Goal: Transaction & Acquisition: Subscribe to service/newsletter

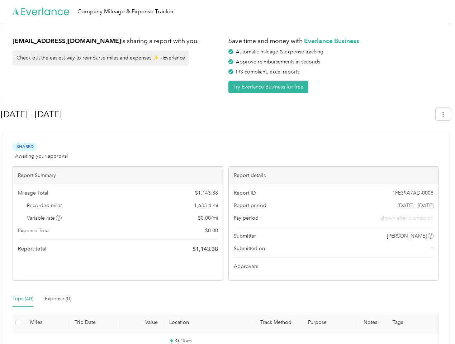
click at [229, 172] on div "Report details" at bounding box center [334, 176] width 210 height 18
click at [227, 11] on div "Company Mileage & Expense Tracker" at bounding box center [225, 11] width 451 height 23
click at [269, 87] on button "Try Everlance Business for free" at bounding box center [268, 87] width 80 height 13
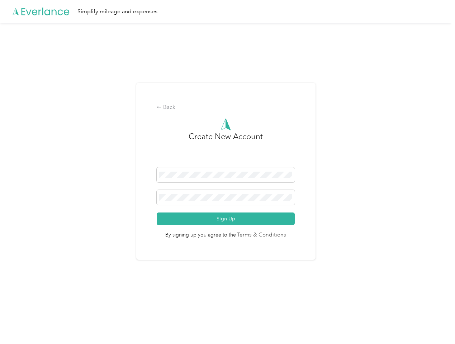
click at [218, 114] on div "Back Create New Account Sign Up By signing up you agree to the Terms & Conditio…" at bounding box center [225, 171] width 179 height 177
click at [446, 114] on div "Back Create New Account Sign Up By signing up you agree to the Terms & Conditio…" at bounding box center [225, 174] width 451 height 303
click at [59, 218] on div "Back Create New Account Sign Up By signing up you agree to the Terms & Conditio…" at bounding box center [225, 174] width 451 height 303
click at [282, 236] on link "Terms & Conditions" at bounding box center [261, 235] width 51 height 8
click at [23, 299] on div "Back Create New Account Sign Up By signing up you agree to the Terms & Conditio…" at bounding box center [225, 174] width 451 height 303
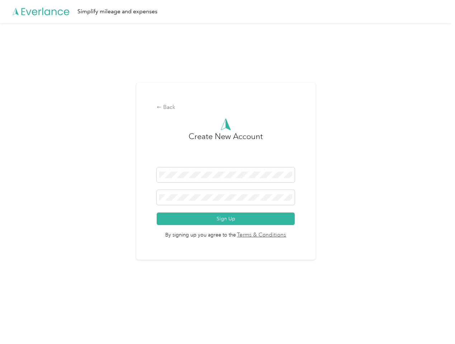
click at [58, 299] on div "Back Create New Account Sign Up By signing up you agree to the Terms & Conditio…" at bounding box center [225, 174] width 451 height 303
click at [18, 323] on div "Back Create New Account Sign Up By signing up you agree to the Terms & Conditio…" at bounding box center [225, 174] width 451 height 303
